Goal: Task Accomplishment & Management: Use online tool/utility

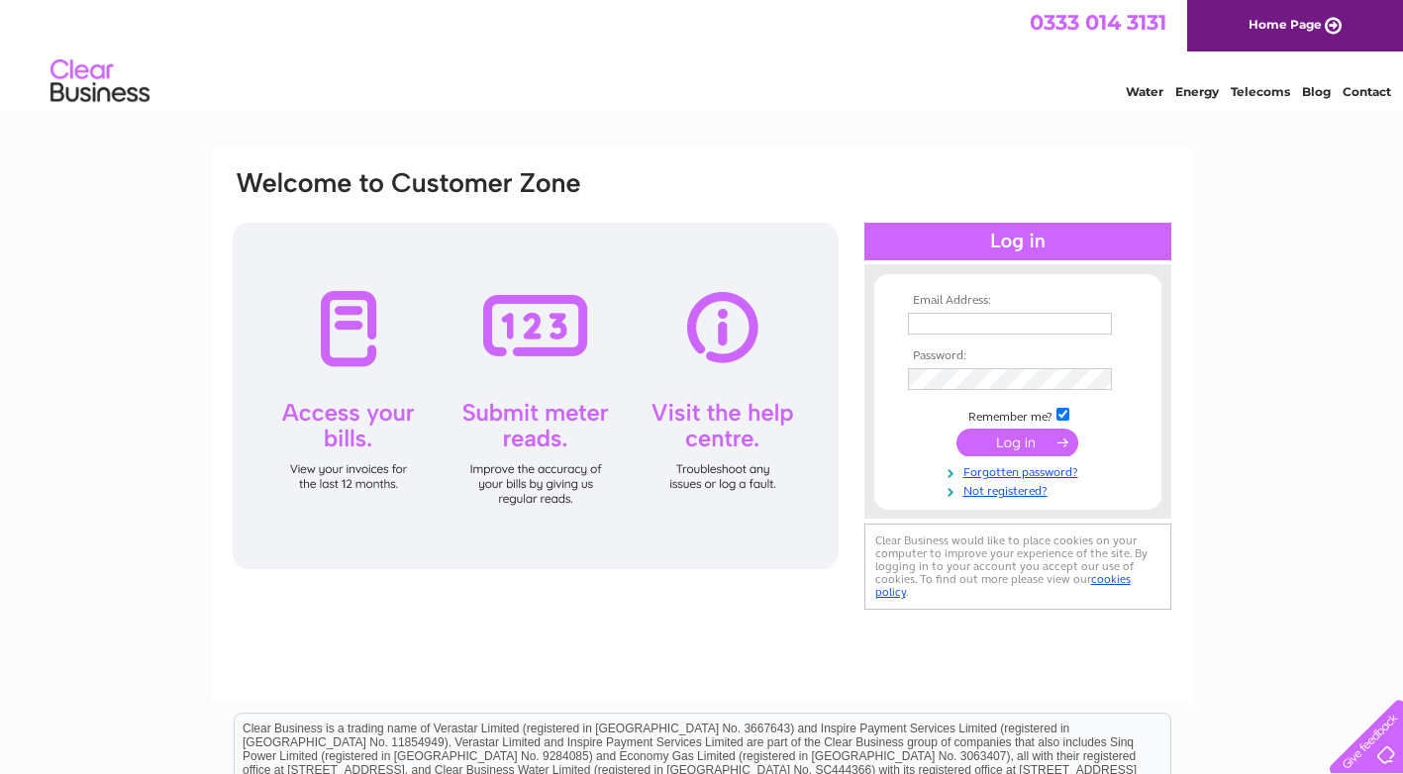
type input "leyden505@btinternet.com"
click at [1022, 440] on input "submit" at bounding box center [1018, 443] width 122 height 28
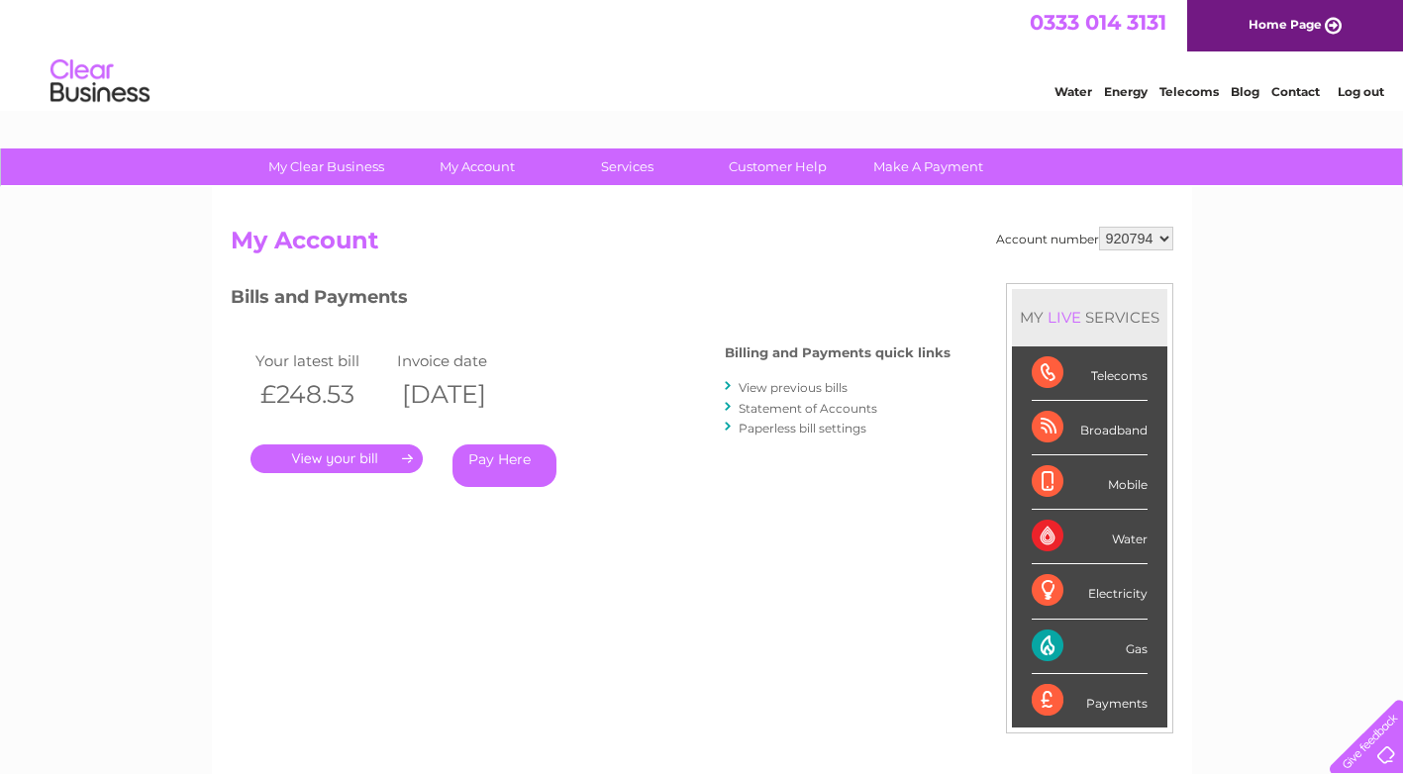
click at [1051, 642] on div "Gas" at bounding box center [1090, 647] width 116 height 54
click at [1050, 647] on div "Gas" at bounding box center [1090, 647] width 116 height 54
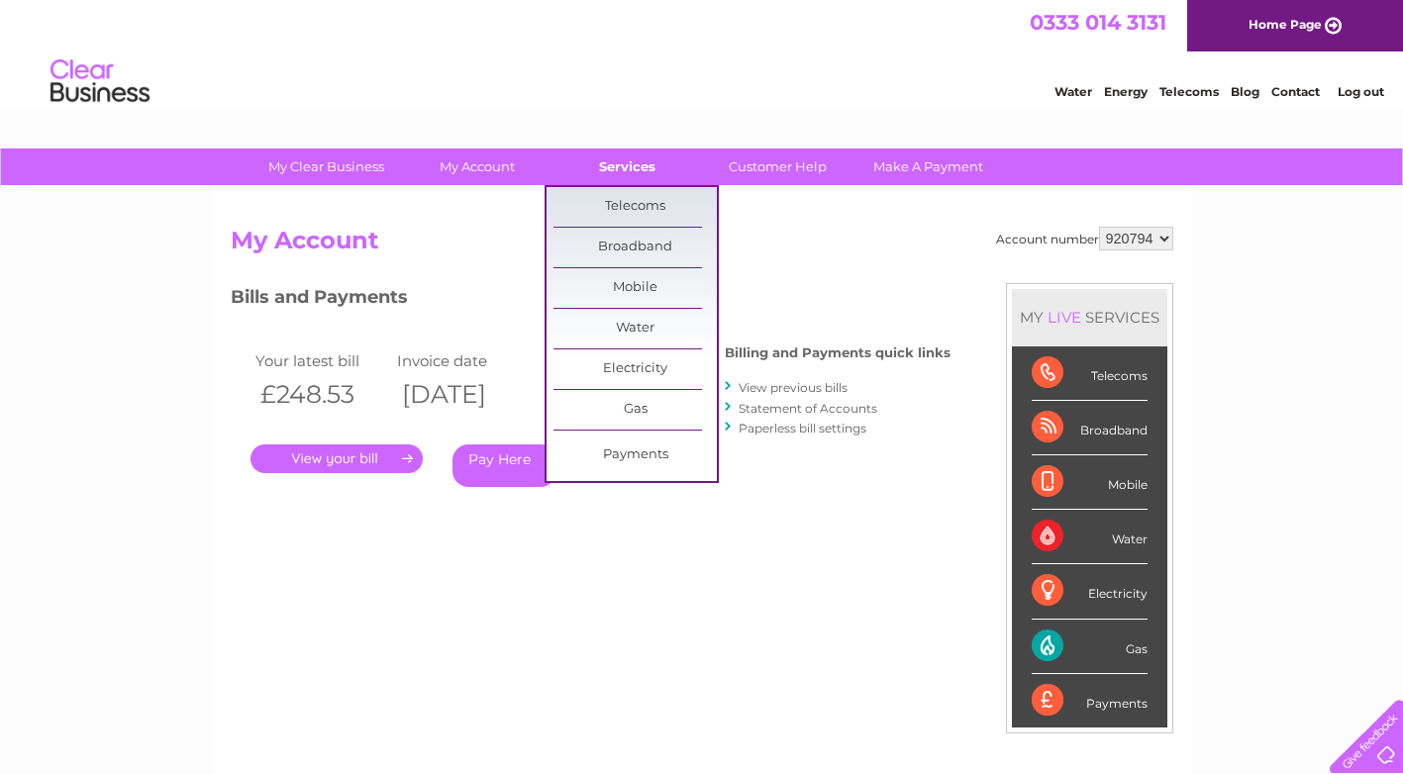
click at [637, 165] on link "Services" at bounding box center [627, 167] width 163 height 37
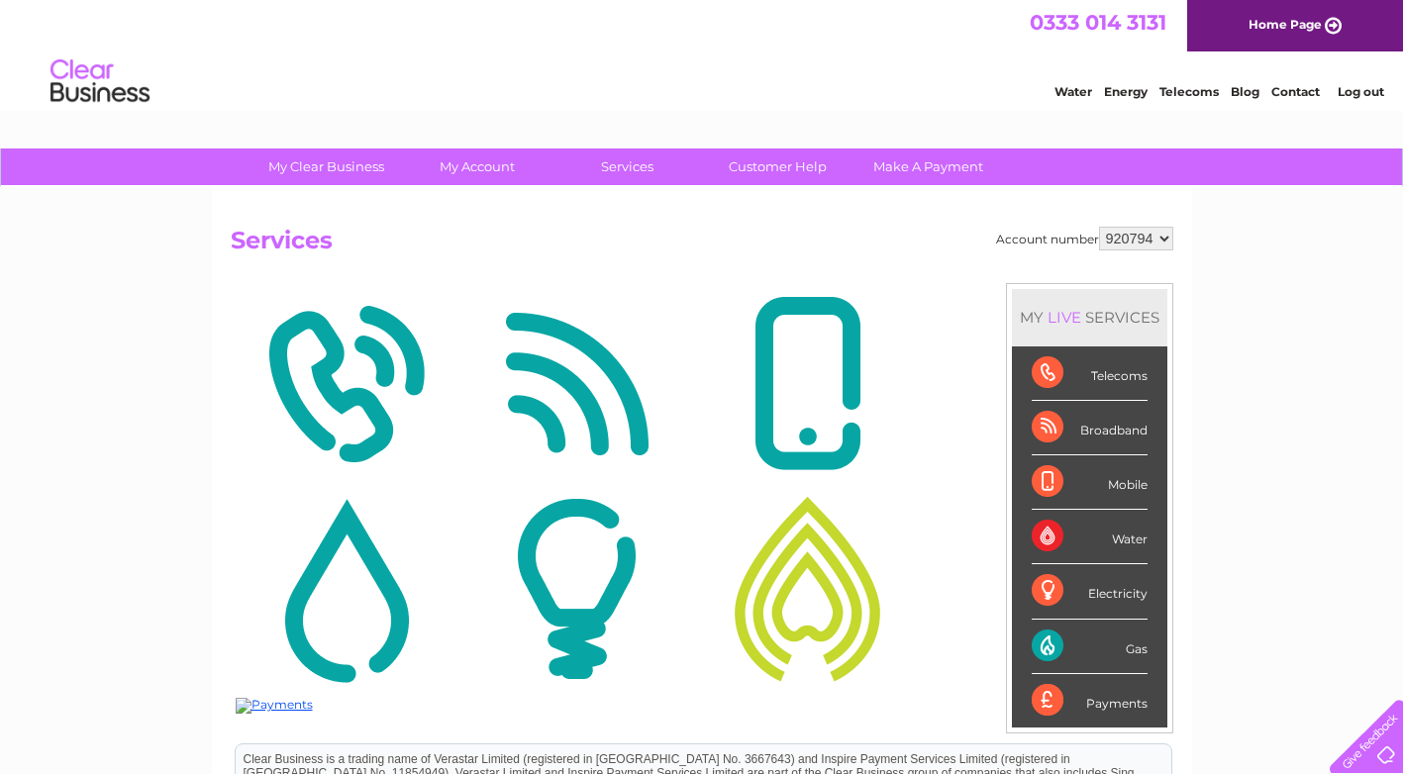
click at [1055, 648] on div "Gas" at bounding box center [1090, 647] width 116 height 54
click at [390, 605] on img at bounding box center [346, 589] width 221 height 192
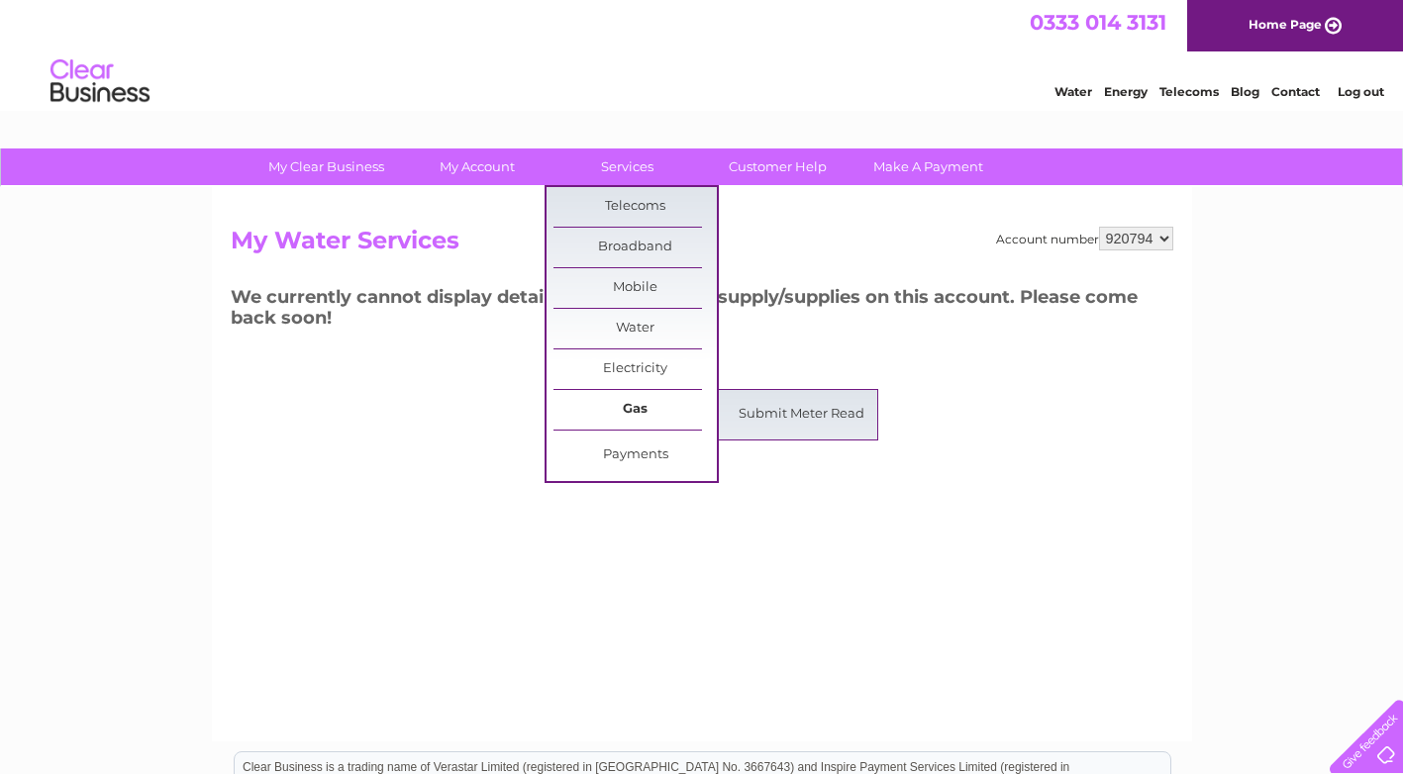
click at [630, 405] on link "Gas" at bounding box center [635, 410] width 163 height 40
click at [781, 412] on link "Submit Meter Read" at bounding box center [801, 415] width 163 height 40
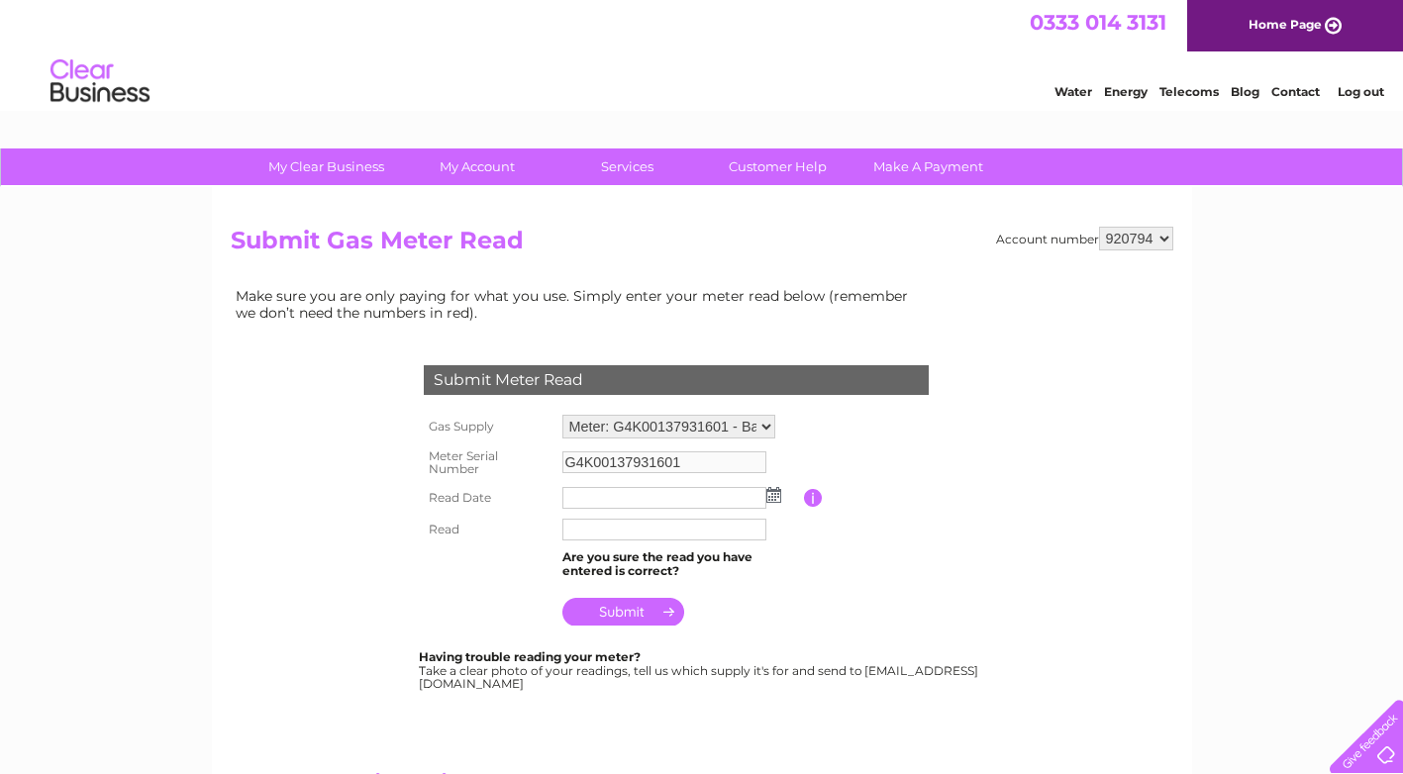
click at [770, 496] on img at bounding box center [774, 495] width 15 height 16
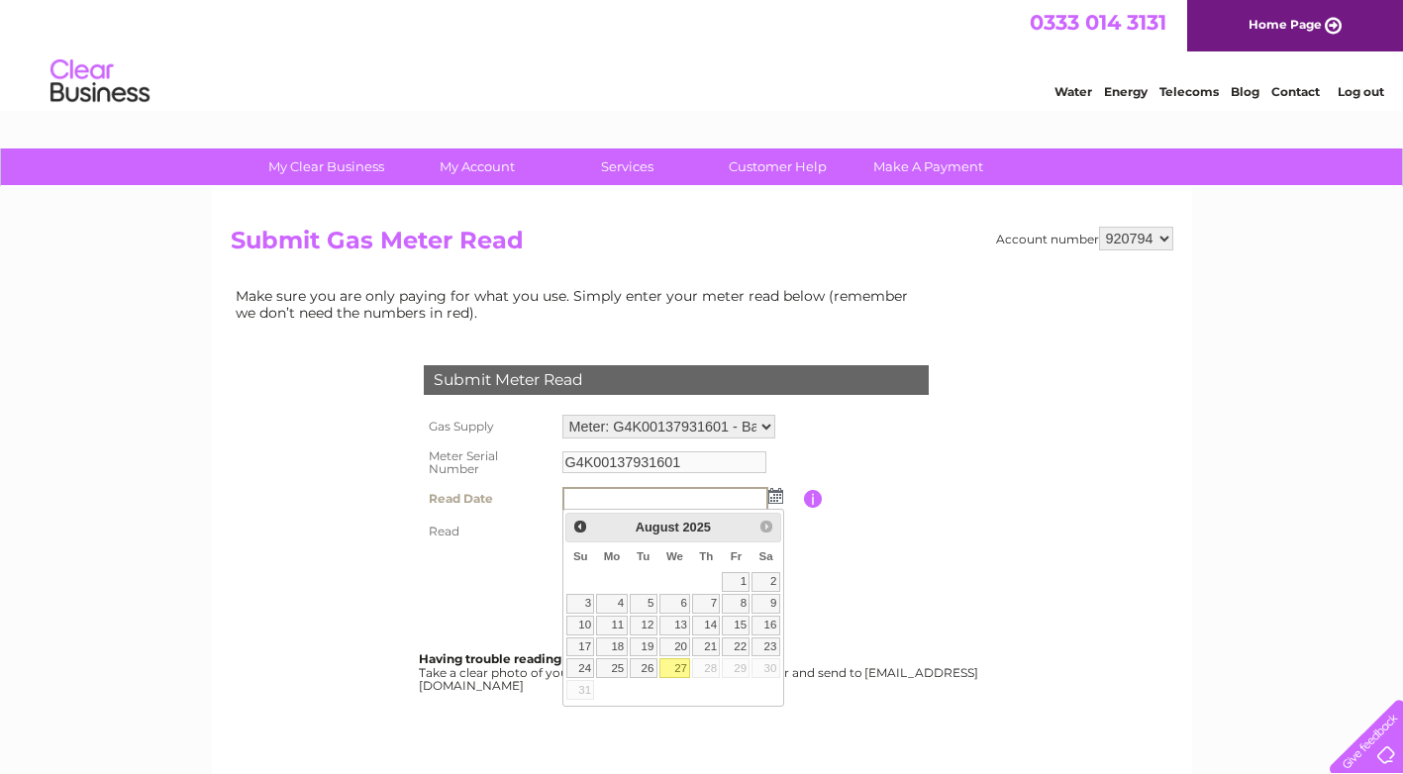
click at [672, 666] on link "27" at bounding box center [676, 669] width 32 height 20
type input "[DATE]"
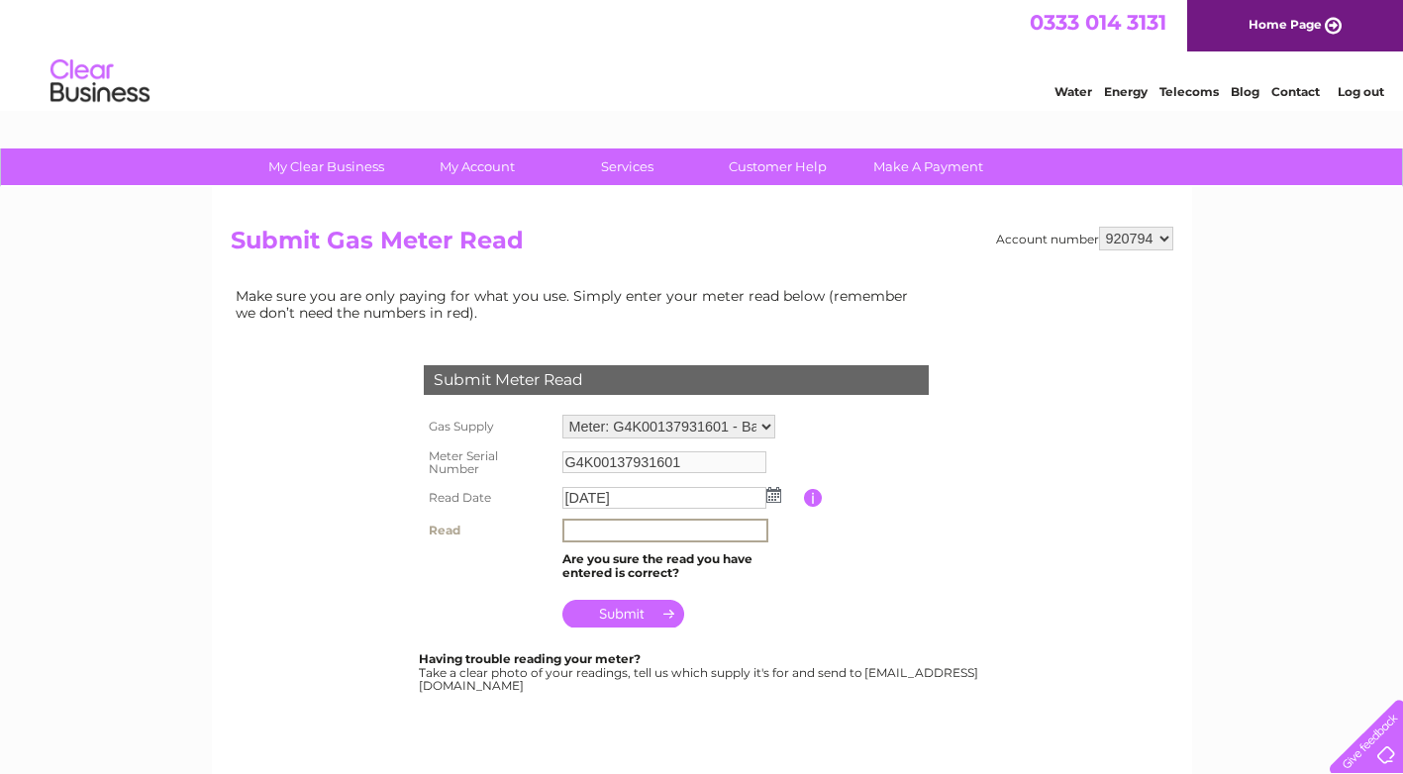
click at [567, 528] on input "text" at bounding box center [666, 531] width 206 height 24
type input "10805"
click at [617, 609] on input "submit" at bounding box center [624, 612] width 122 height 28
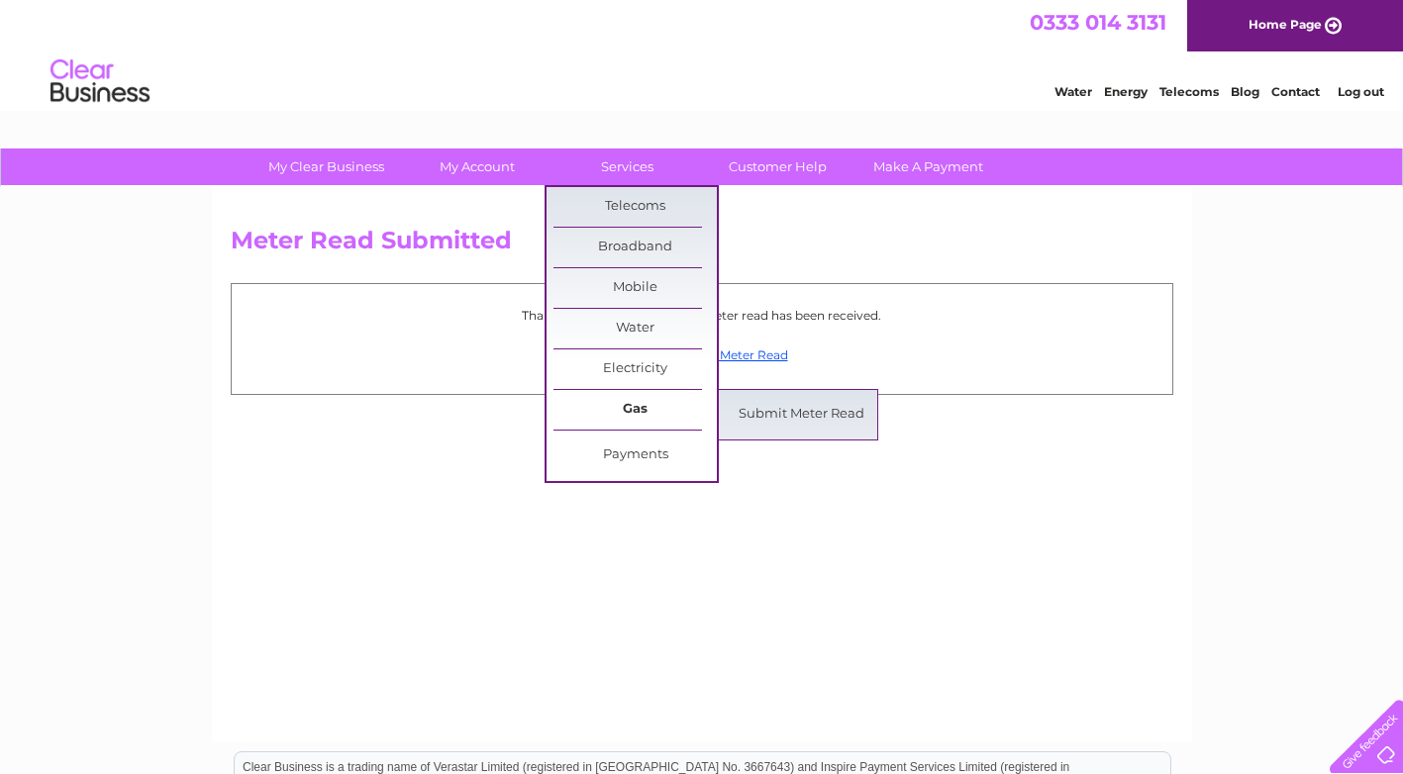
click at [630, 411] on link "Gas" at bounding box center [635, 410] width 163 height 40
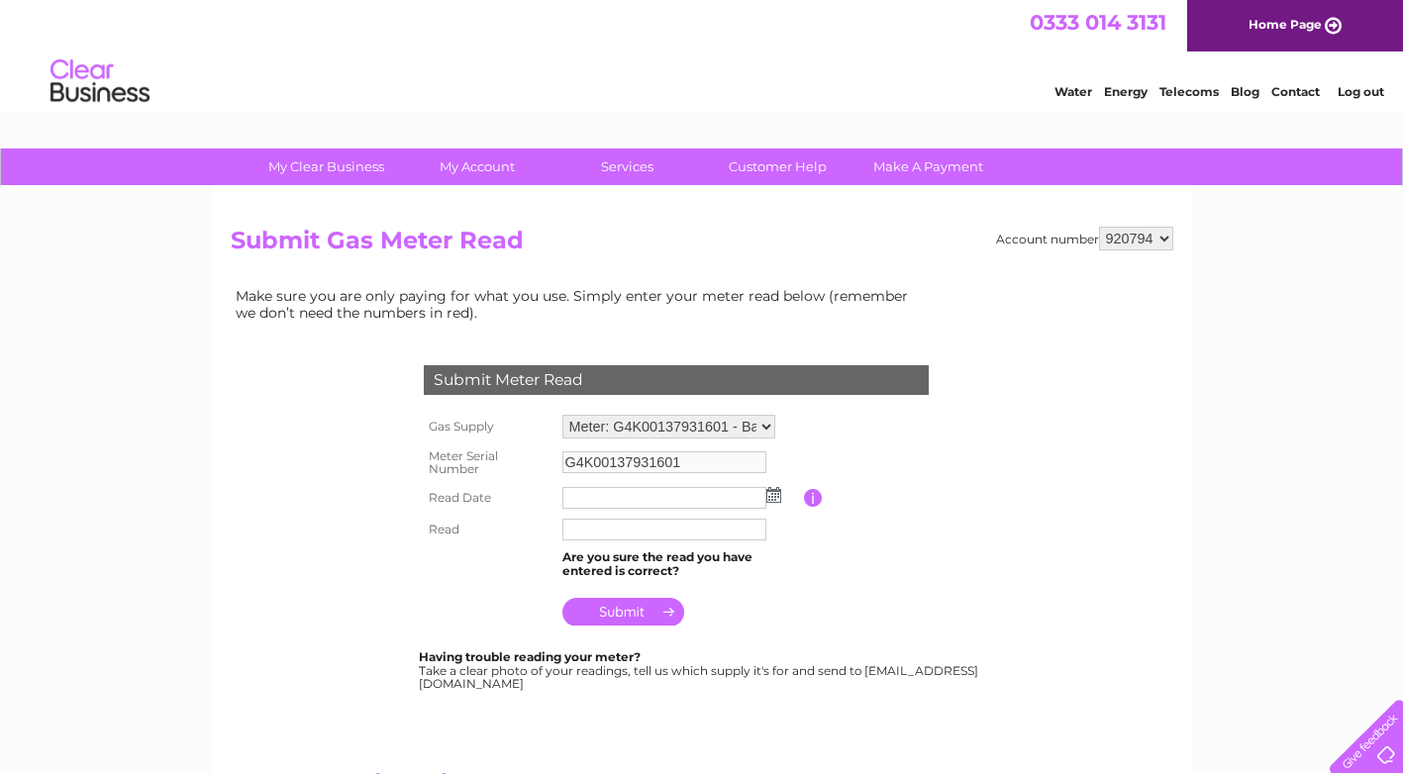
click at [772, 497] on img at bounding box center [774, 495] width 15 height 16
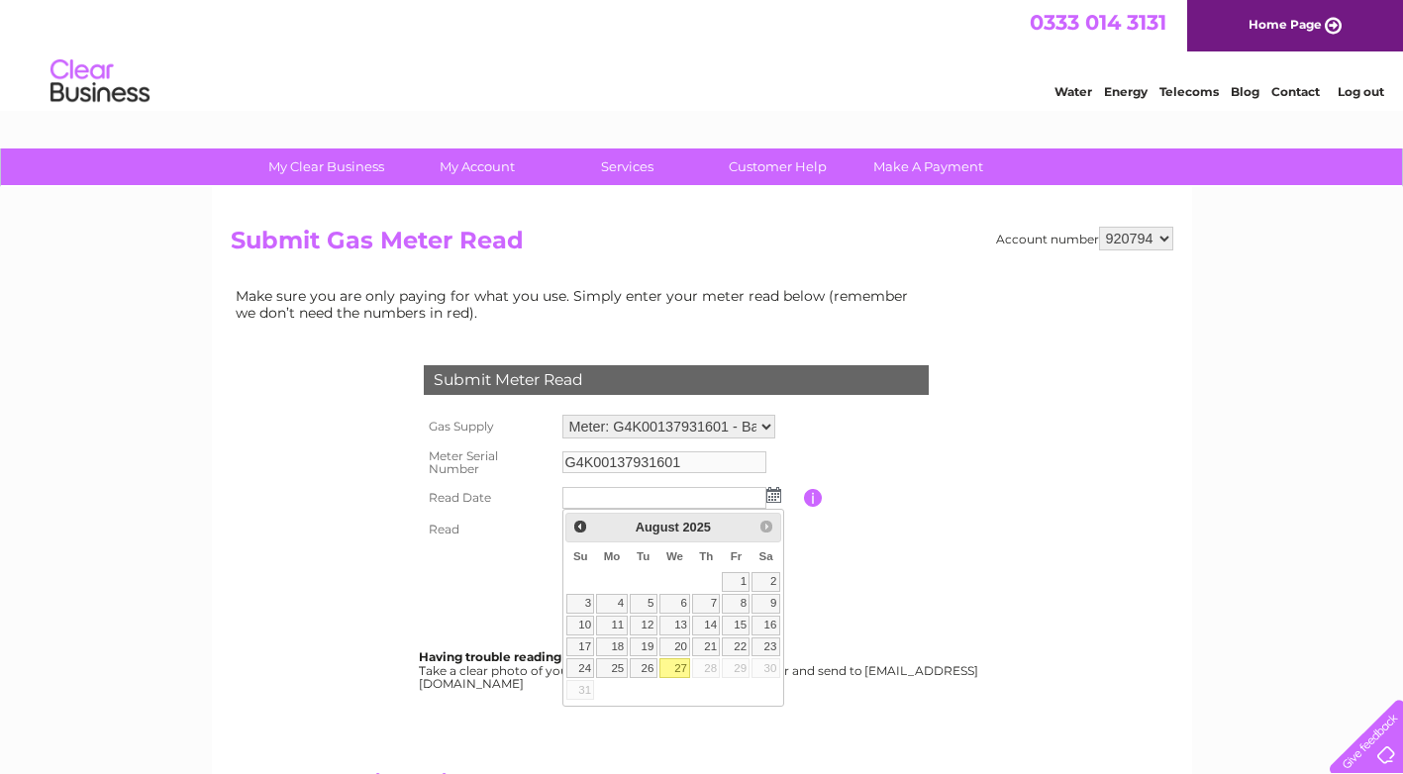
click at [668, 669] on link "27" at bounding box center [676, 669] width 32 height 20
type input "[DATE]"
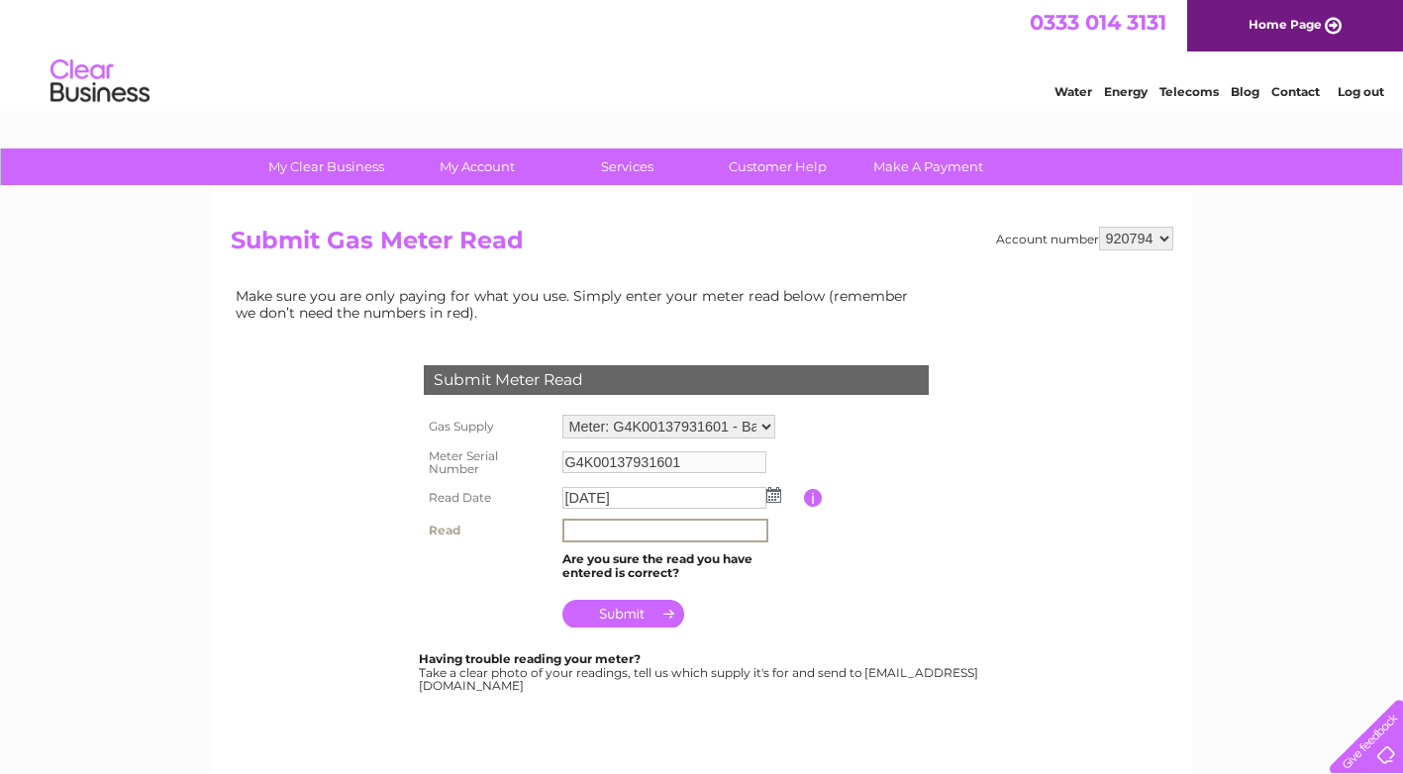
click at [569, 527] on input "text" at bounding box center [666, 531] width 206 height 24
click at [565, 530] on input "text" at bounding box center [666, 531] width 206 height 24
type input "6328"
click at [624, 612] on input "submit" at bounding box center [624, 612] width 122 height 28
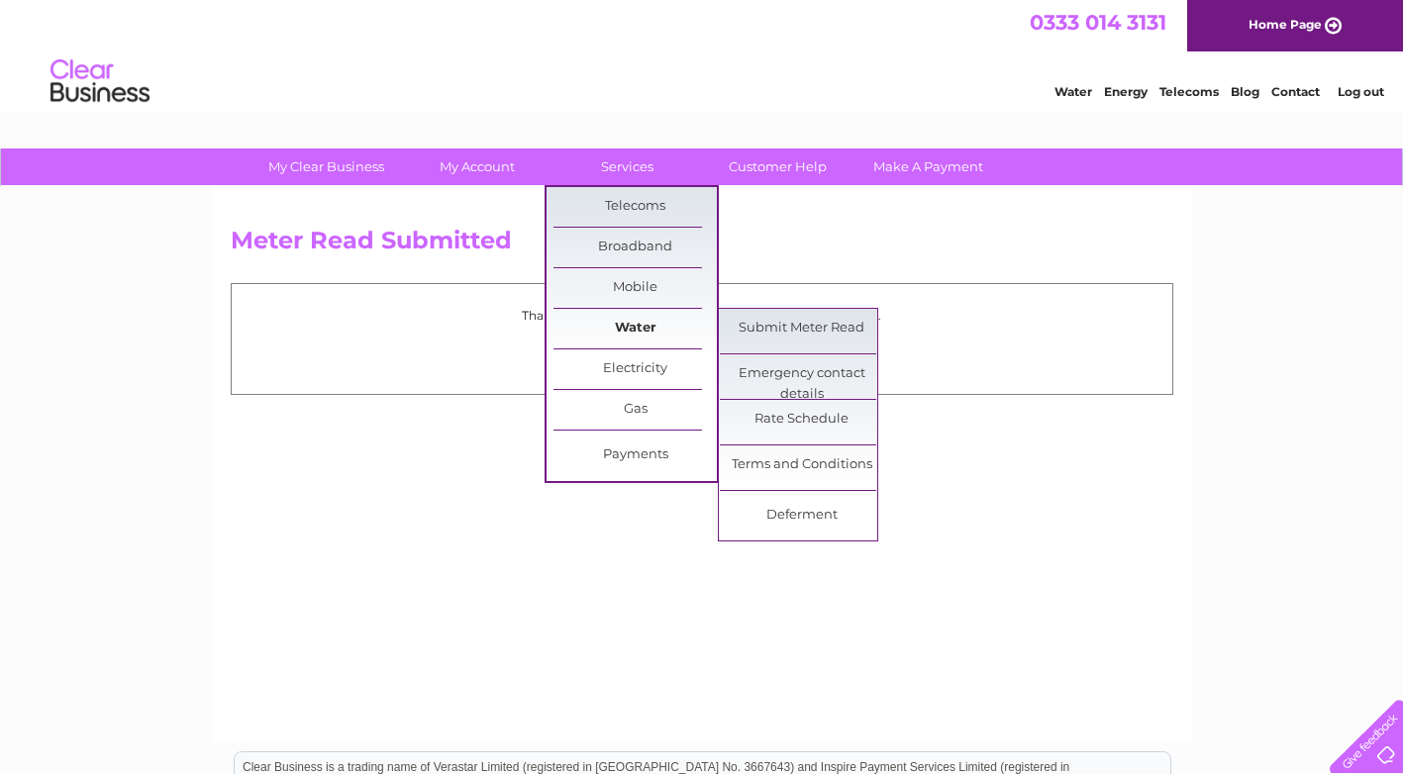
click at [631, 323] on link "Water" at bounding box center [635, 329] width 163 height 40
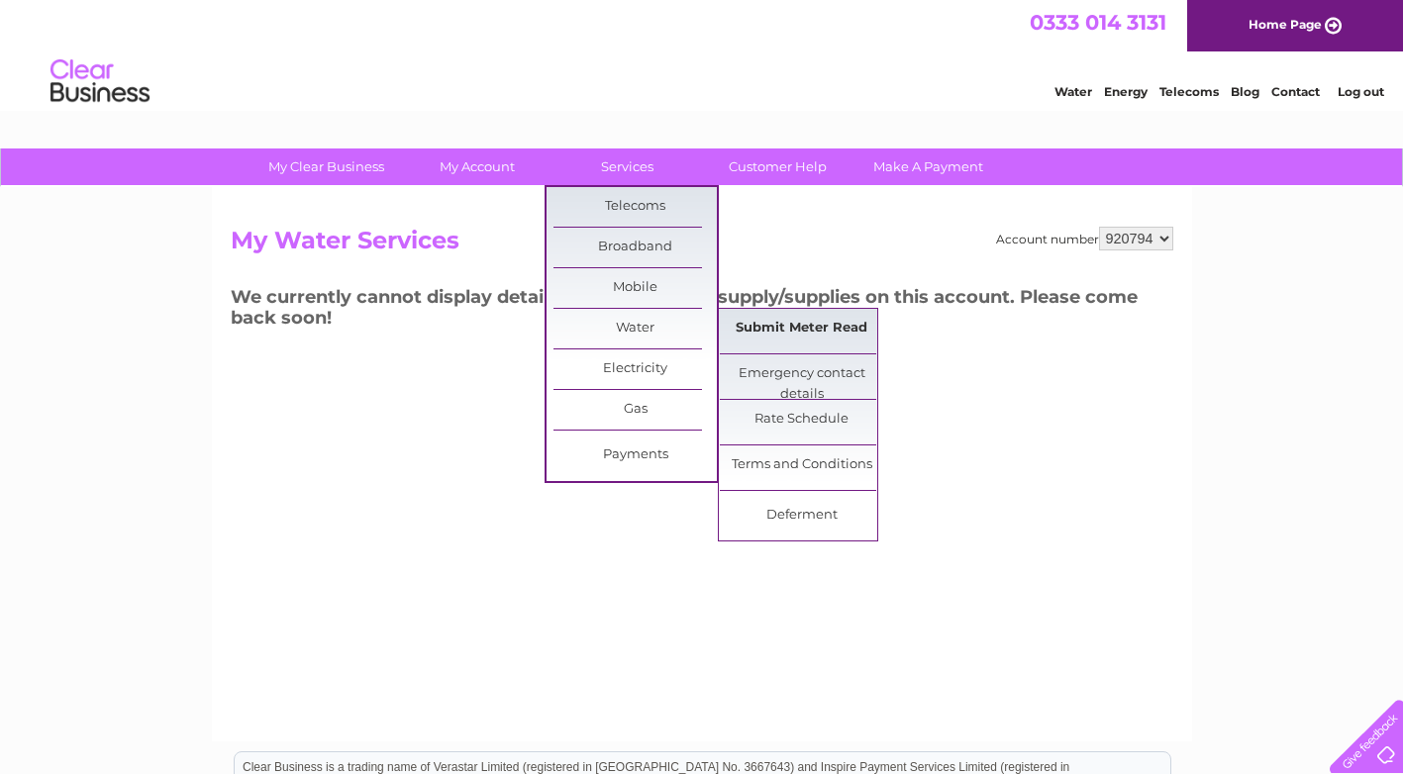
click at [768, 327] on link "Submit Meter Read" at bounding box center [801, 329] width 163 height 40
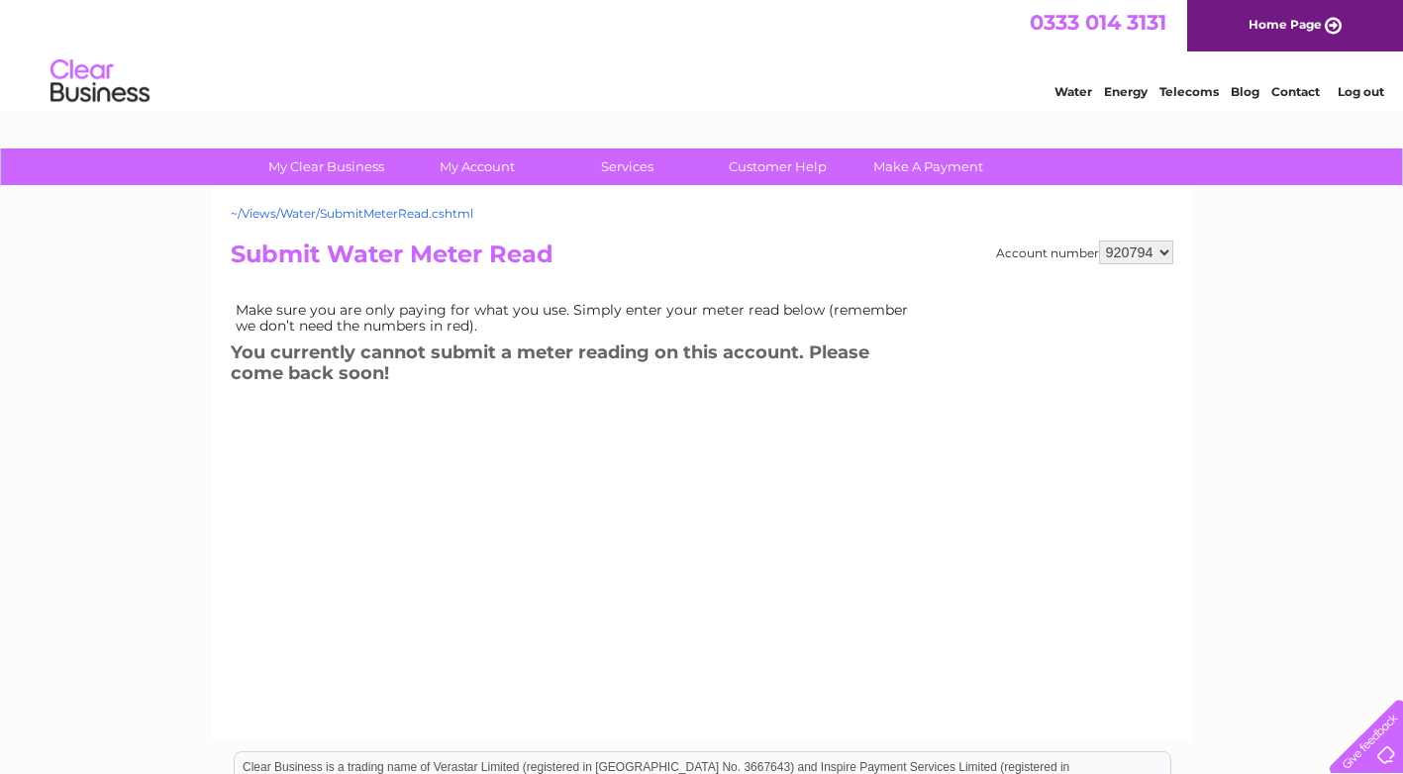
click at [324, 210] on link "~/Views/Water/SubmitMeterRead.cshtml" at bounding box center [352, 213] width 243 height 15
